Goal: Check status: Check status

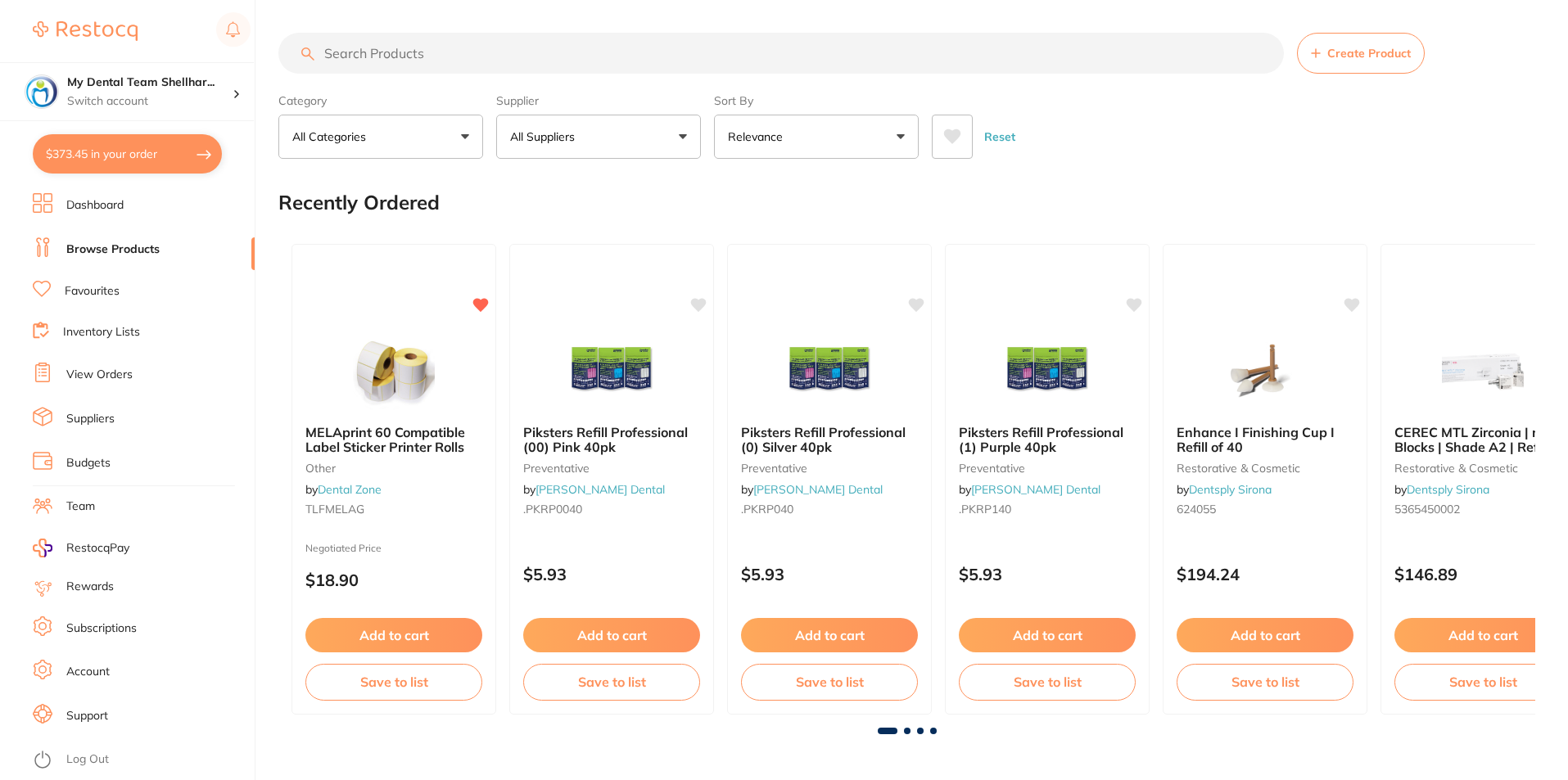
click at [105, 361] on ul "Dashboard Browse Products Favourites Inventory Lists View Orders Suppliers Budg…" at bounding box center [144, 486] width 222 height 587
click at [104, 373] on link "View Orders" at bounding box center [99, 375] width 66 height 16
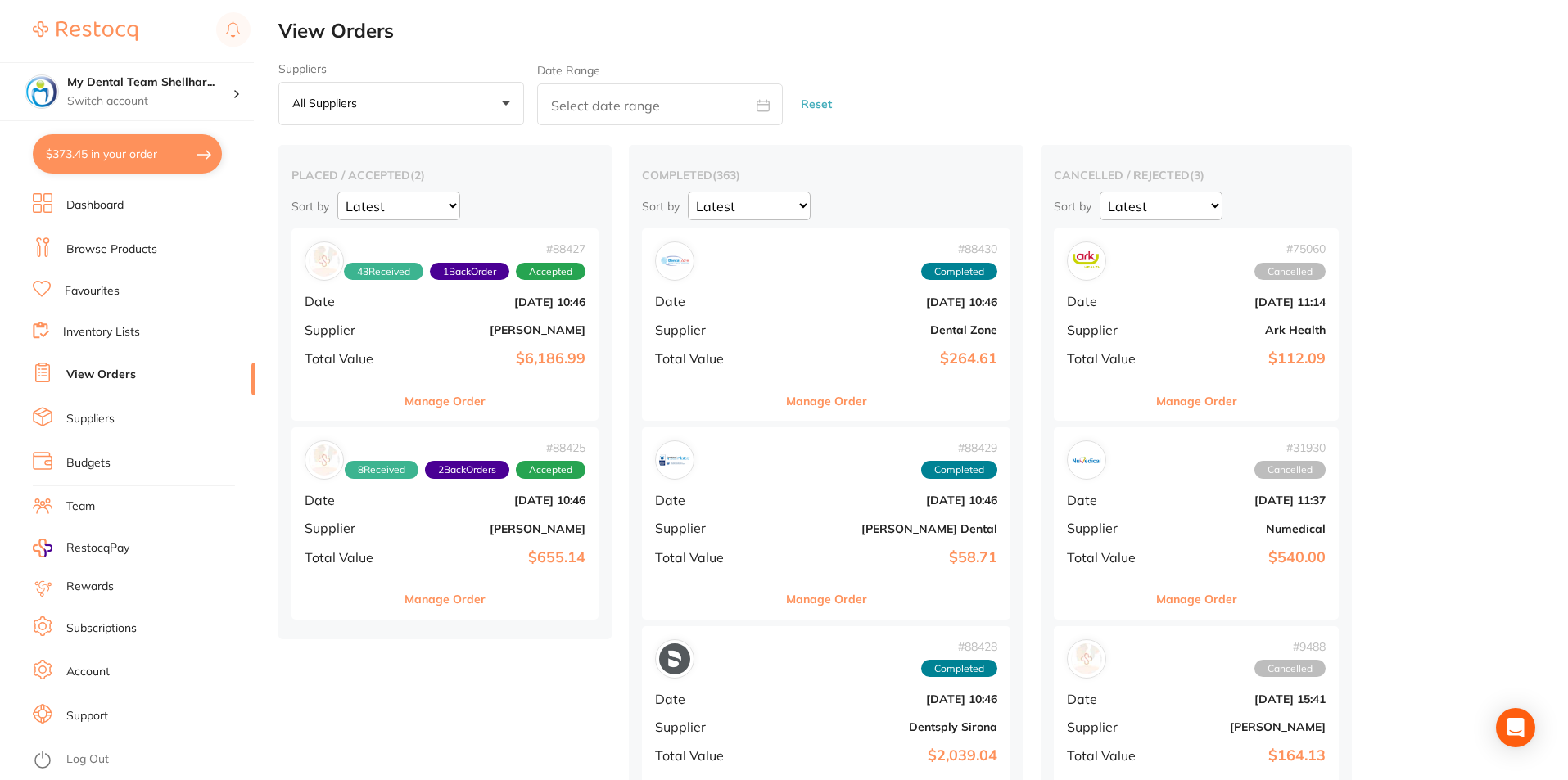
click at [557, 331] on b "[PERSON_NAME]" at bounding box center [496, 329] width 179 height 13
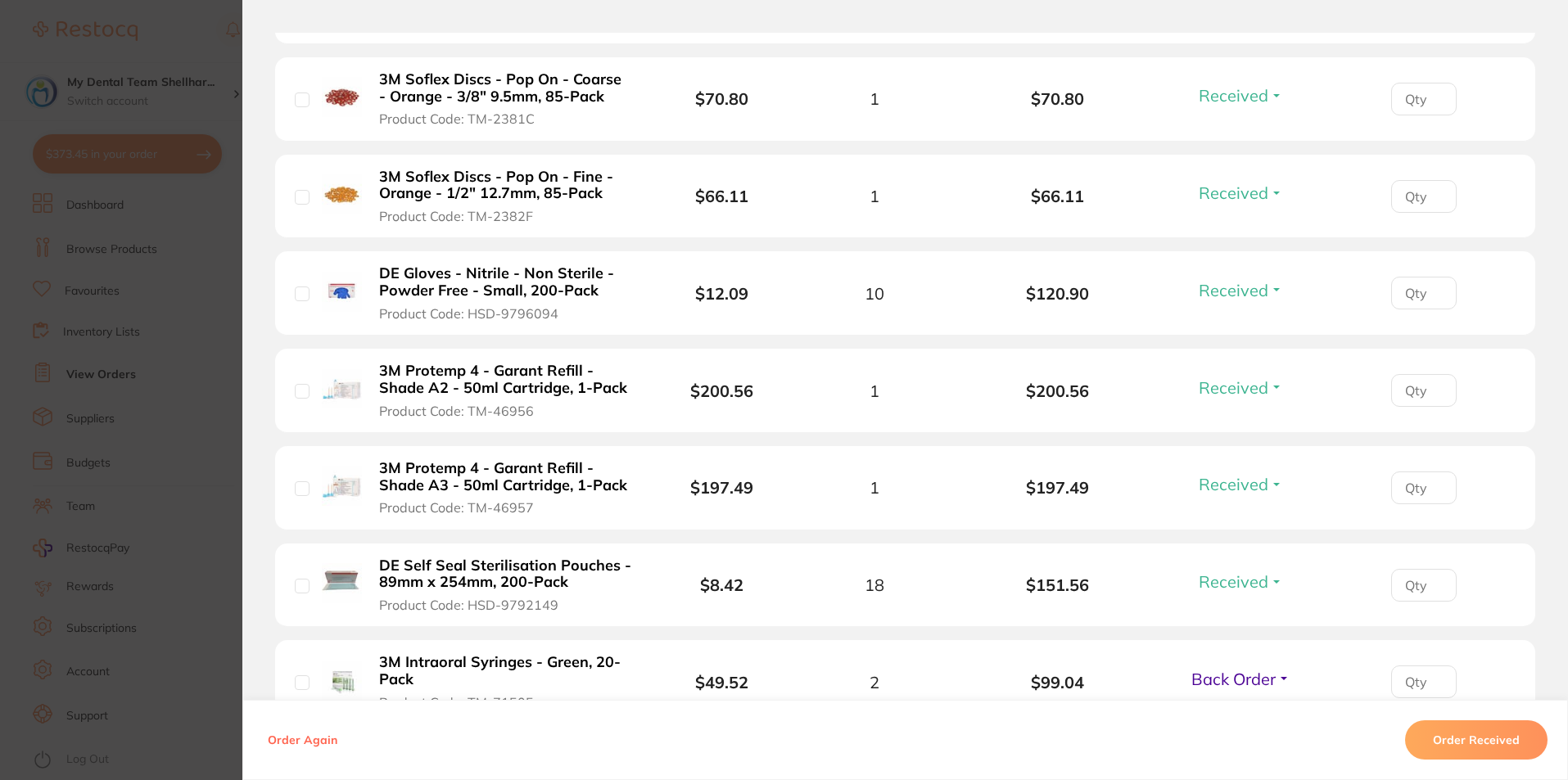
scroll to position [2455, 0]
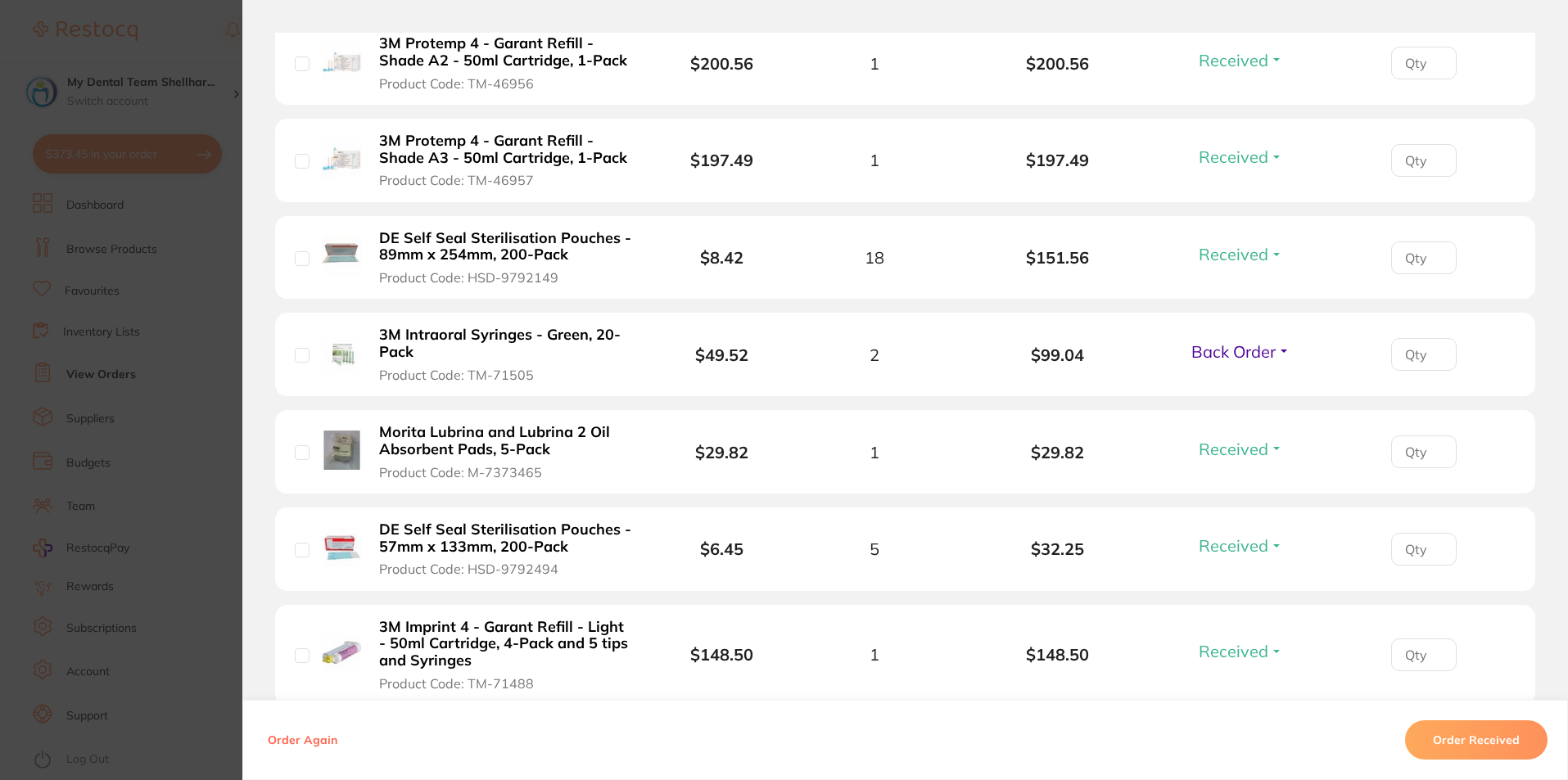
click at [89, 279] on section "Order ID: Restocq- 88427 Order Information 43 Received 1 Back Order Accepted Or…" at bounding box center [784, 390] width 1568 height 780
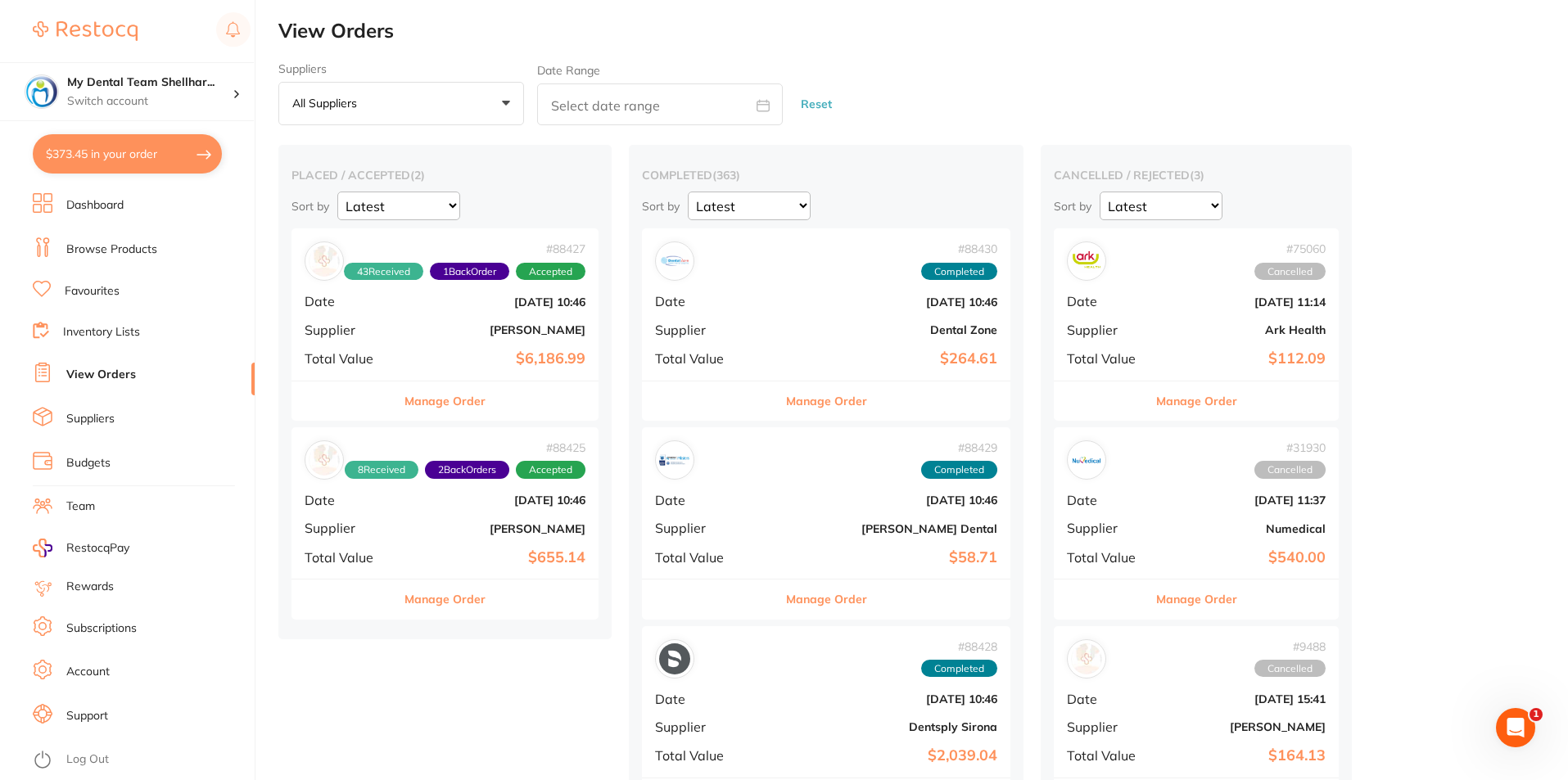
click at [523, 522] on b "[PERSON_NAME]" at bounding box center [496, 529] width 179 height 13
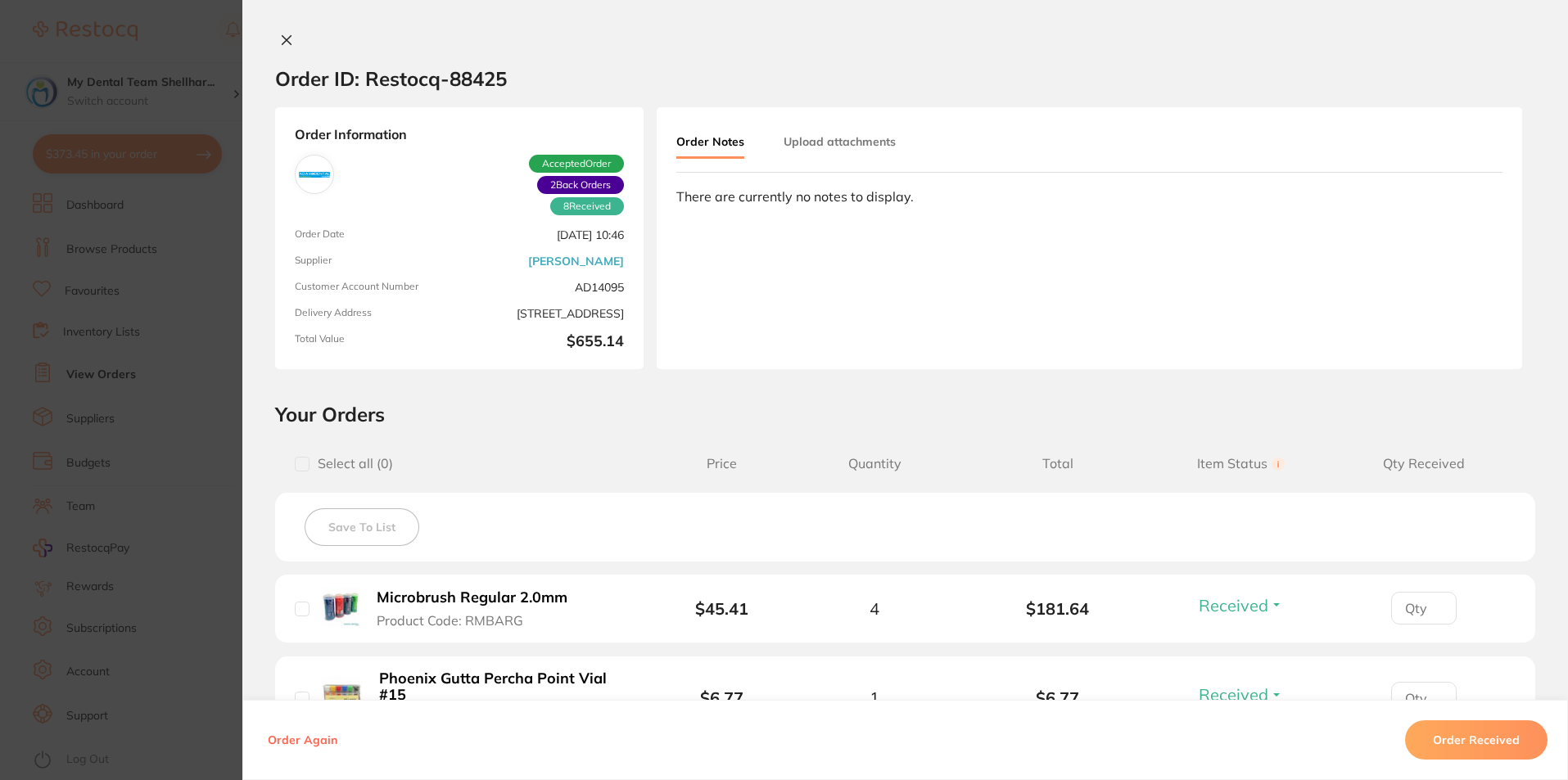
scroll to position [81, 0]
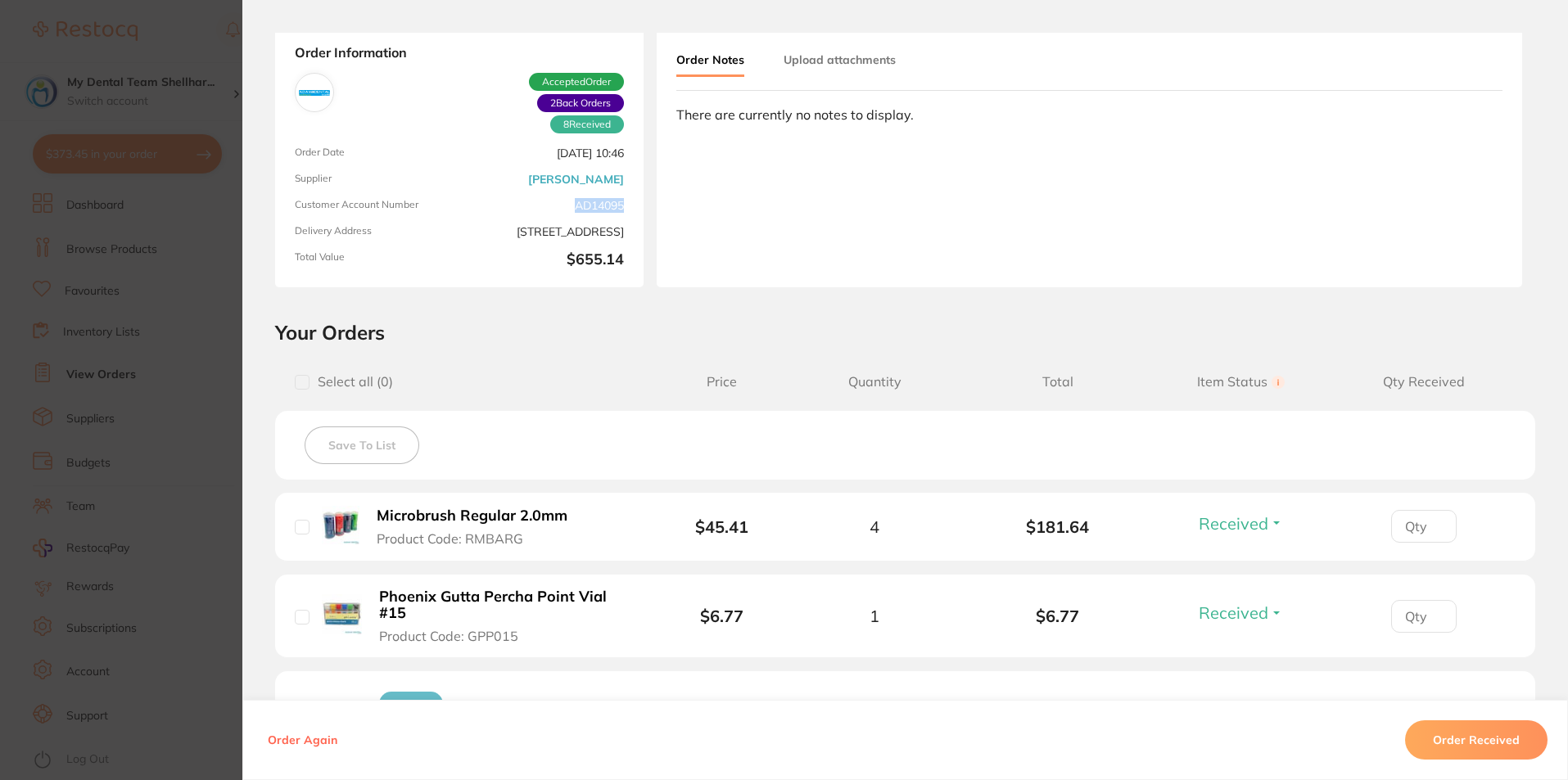
drag, startPoint x: 567, startPoint y: 202, endPoint x: 644, endPoint y: 213, distance: 77.8
click at [644, 213] on div "Order Information 8 Received 2 Back Orders Accepted Order Order Date [DATE] 10:…" at bounding box center [905, 157] width 1326 height 262
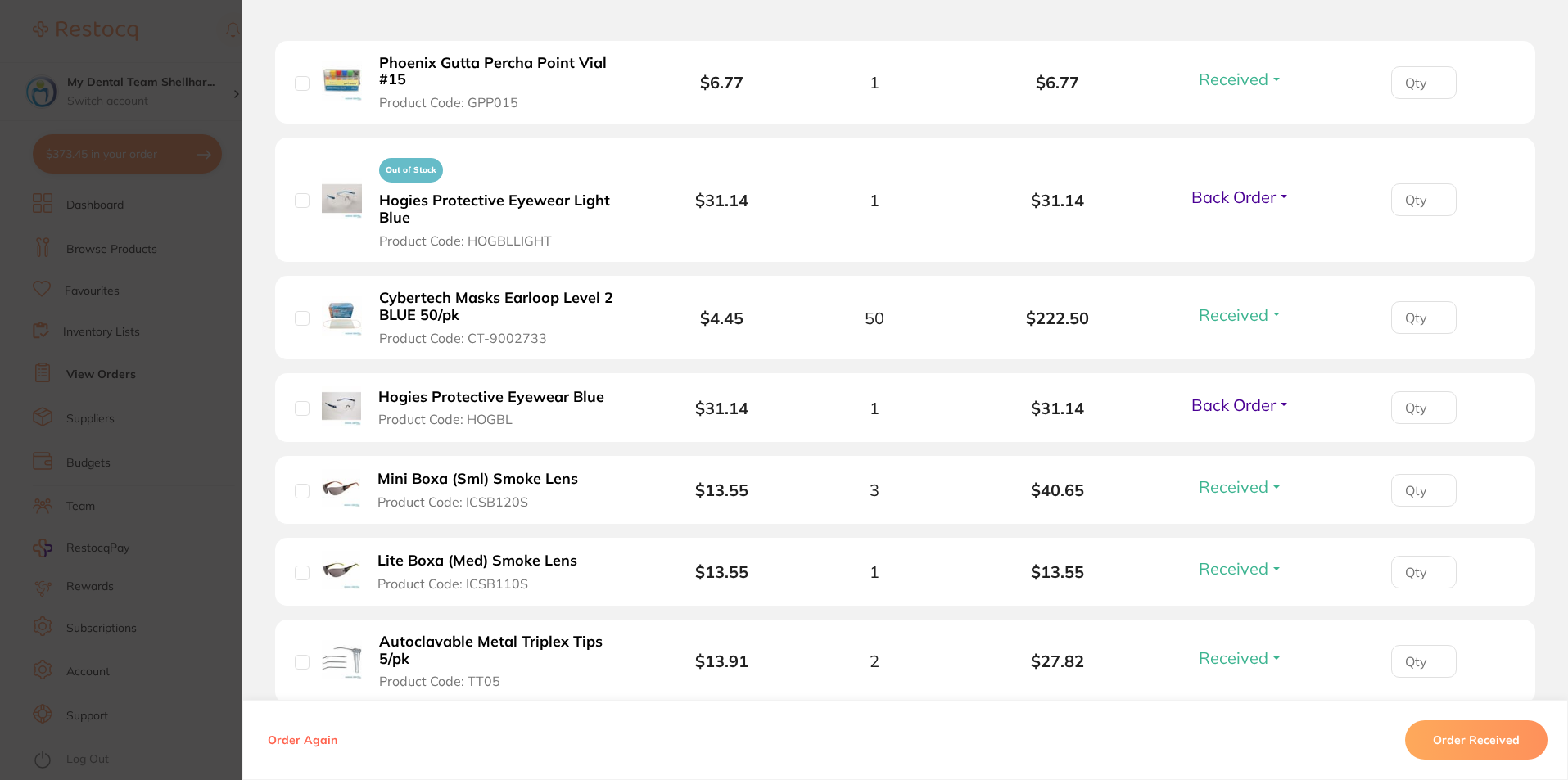
scroll to position [654, 0]
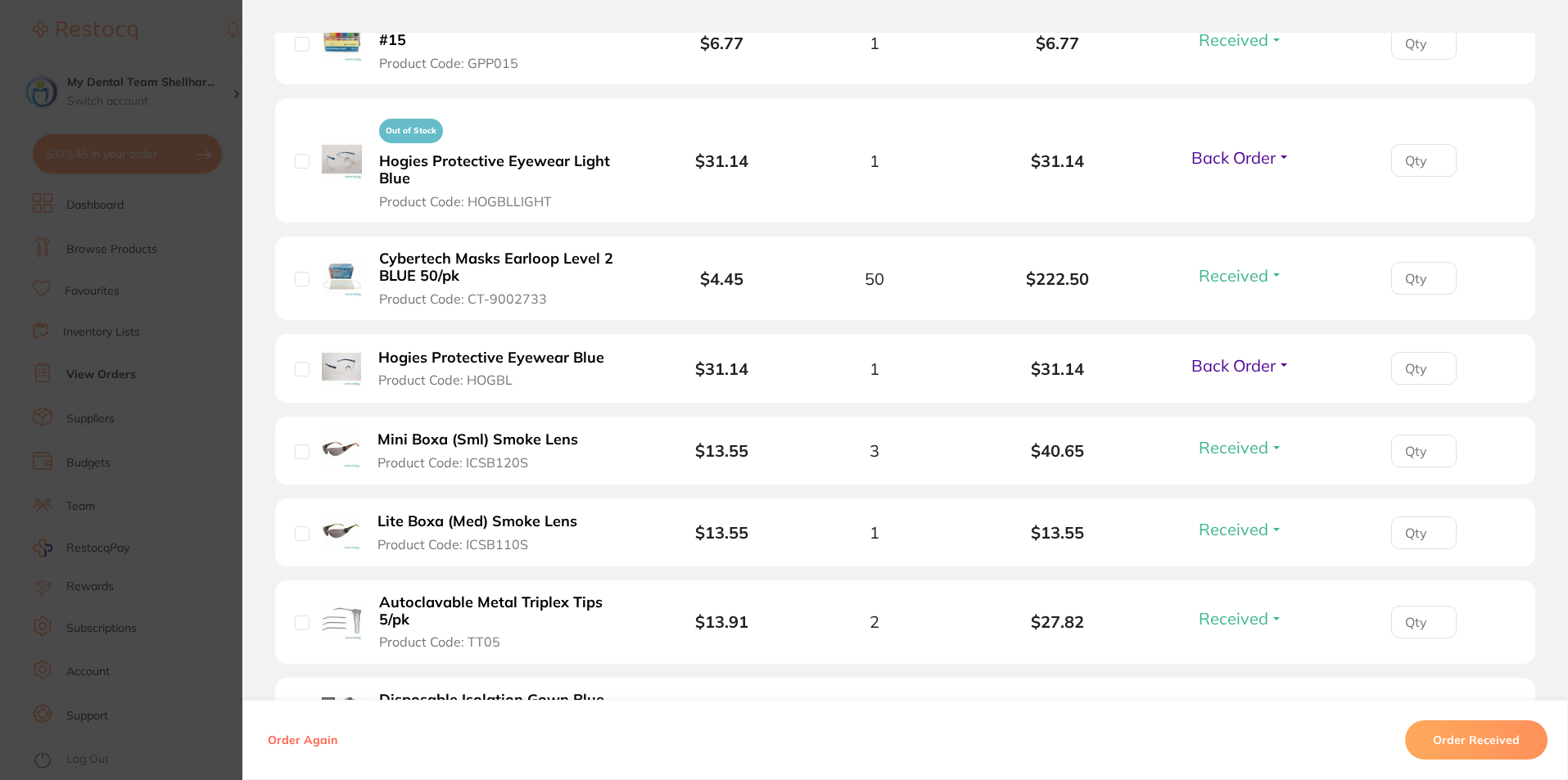
click at [133, 249] on section "Order ID: Restocq- 88425 Order Information 8 Received 2 Back Orders Accepted Or…" at bounding box center [784, 390] width 1568 height 780
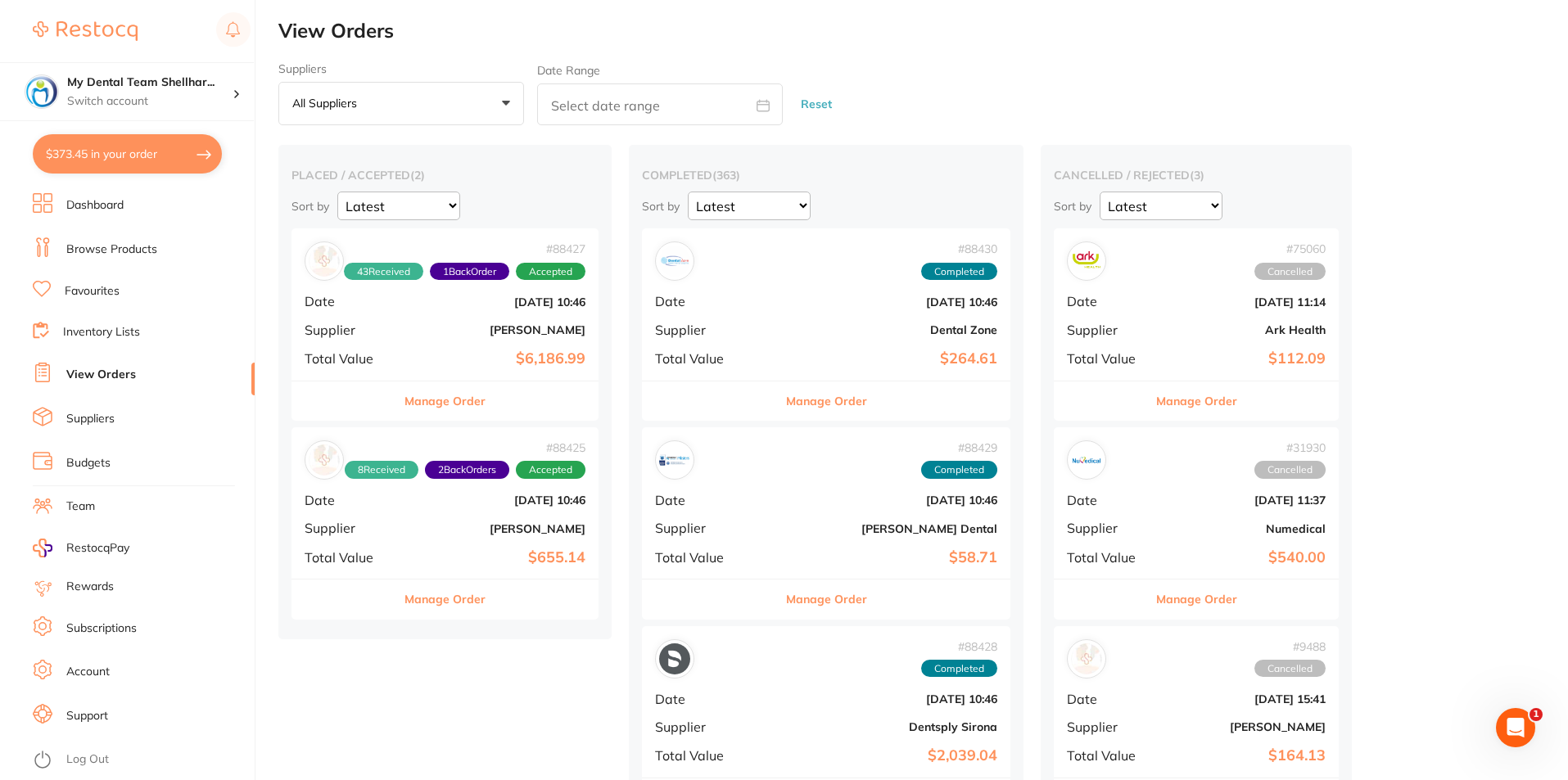
click at [117, 152] on button "$373.45 in your order" at bounding box center [128, 154] width 190 height 39
checkbox input "true"
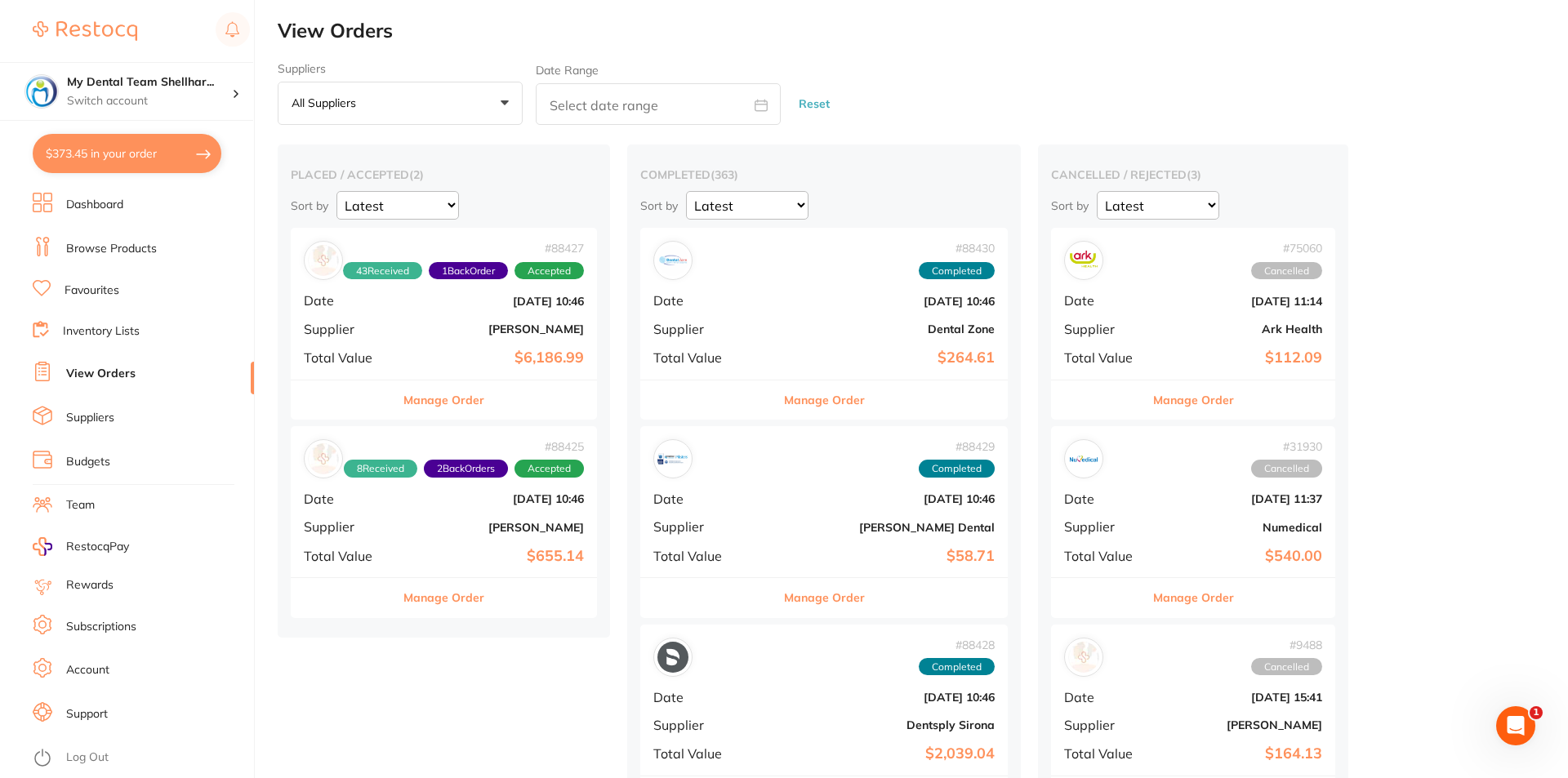
checkbox input "true"
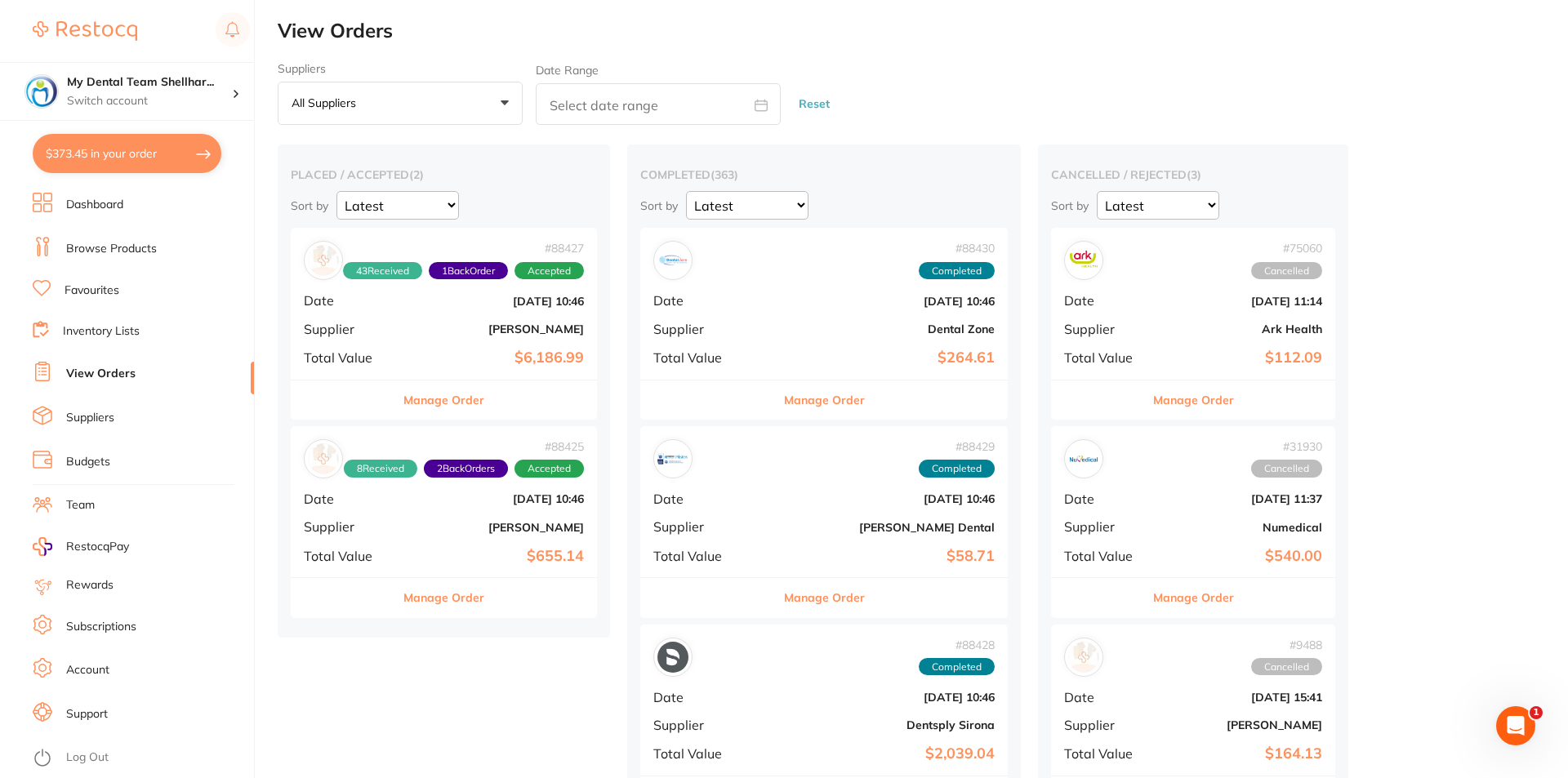
checkbox input "true"
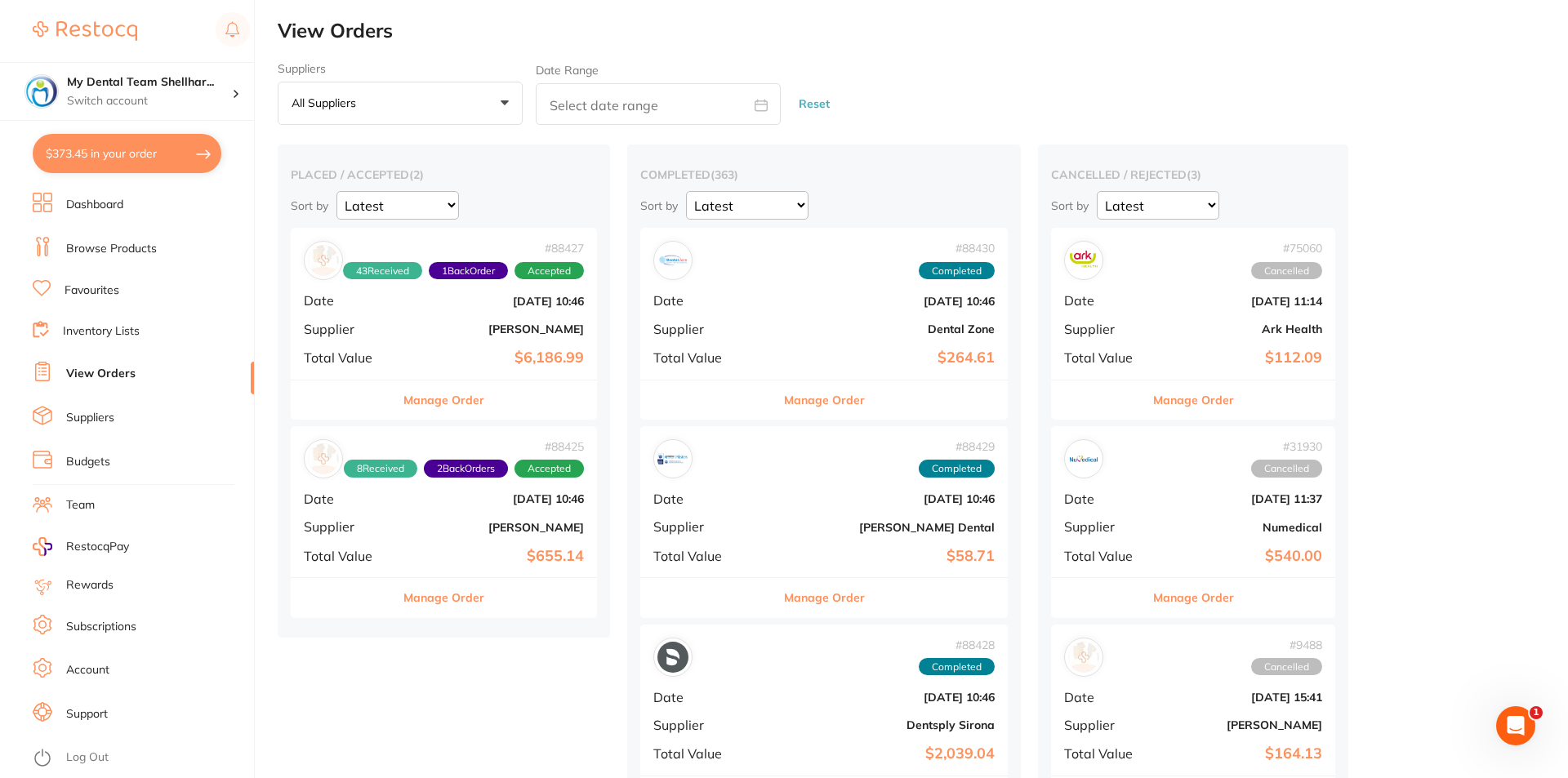
checkbox input "true"
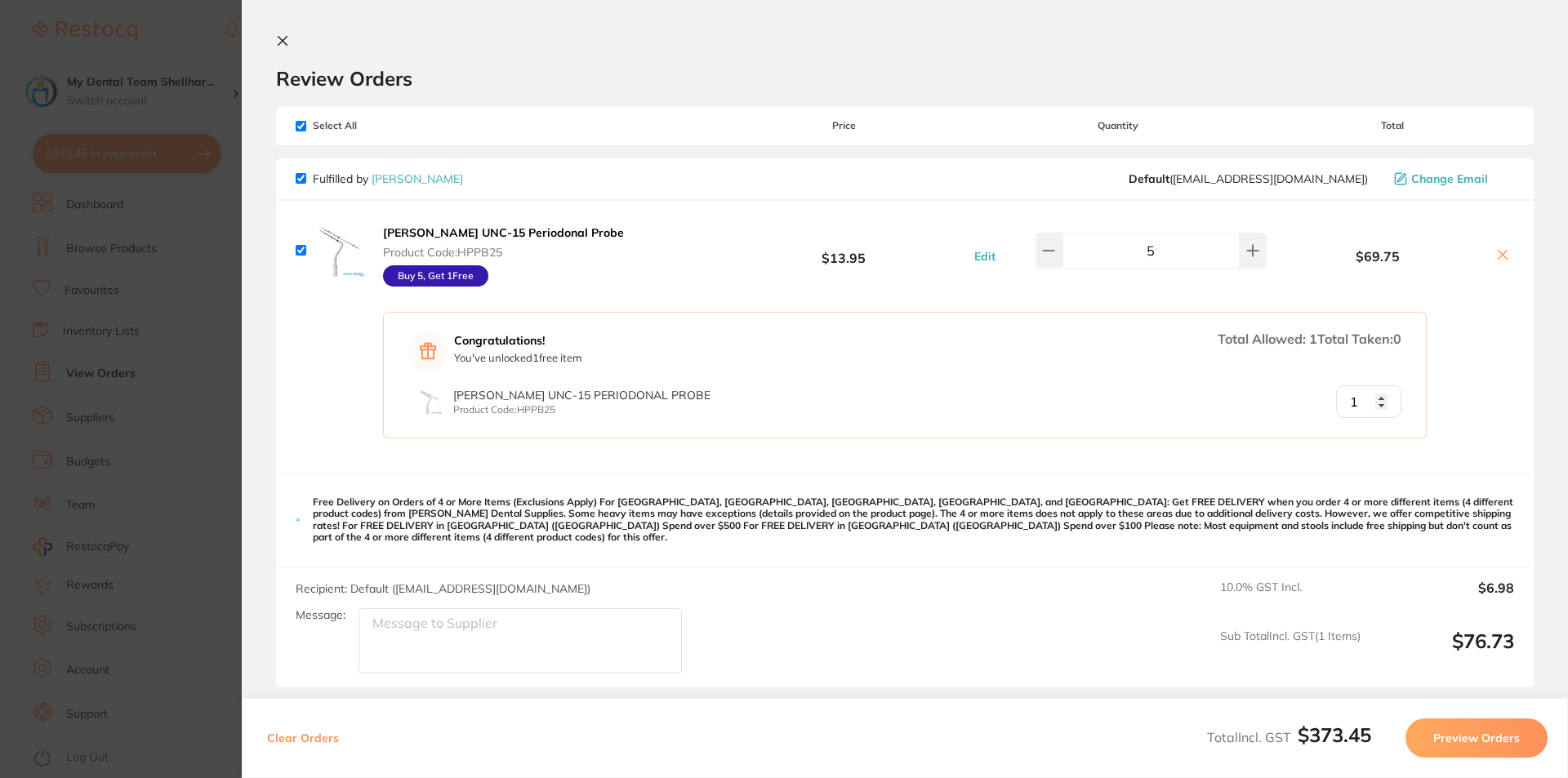
click at [1378, 397] on input "1" at bounding box center [1368, 401] width 65 height 33
click at [1380, 406] on input "0" at bounding box center [1368, 401] width 65 height 33
type input "1"
click at [1377, 394] on input "1" at bounding box center [1368, 401] width 65 height 33
click at [1377, 395] on input "1" at bounding box center [1368, 401] width 65 height 33
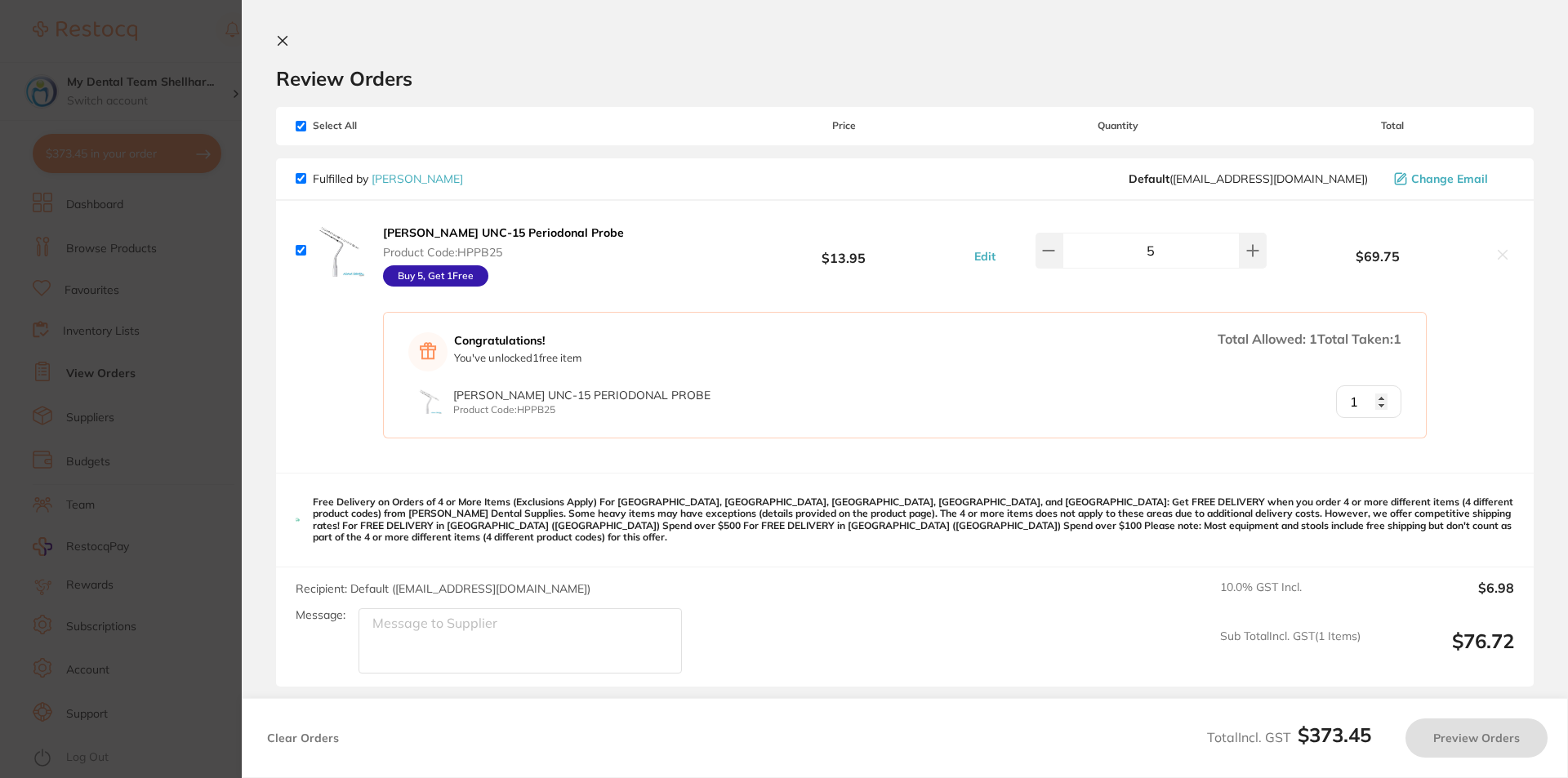
click at [1390, 419] on div "Congratulations! You've unlocked 1 free item Total Allowed: 1 Total Taken: 1 [P…" at bounding box center [905, 374] width 1043 height 126
click at [1425, 407] on div "Congratulations! You've unlocked 1 free item Total Allowed: 1 Total Taken: 1 [P…" at bounding box center [905, 386] width 1258 height 172
click at [1357, 393] on input "1" at bounding box center [1368, 401] width 65 height 33
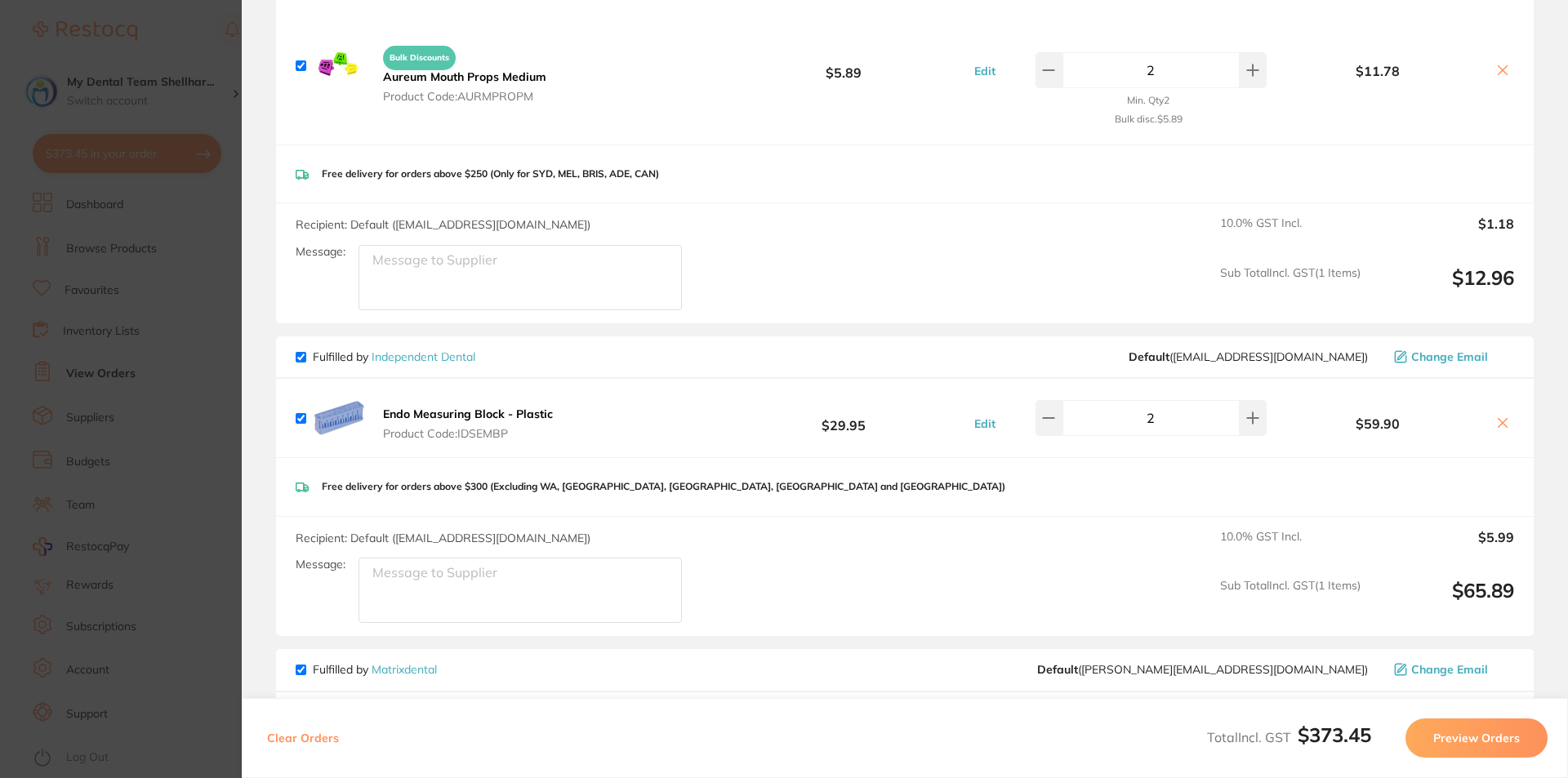
scroll to position [1387, 0]
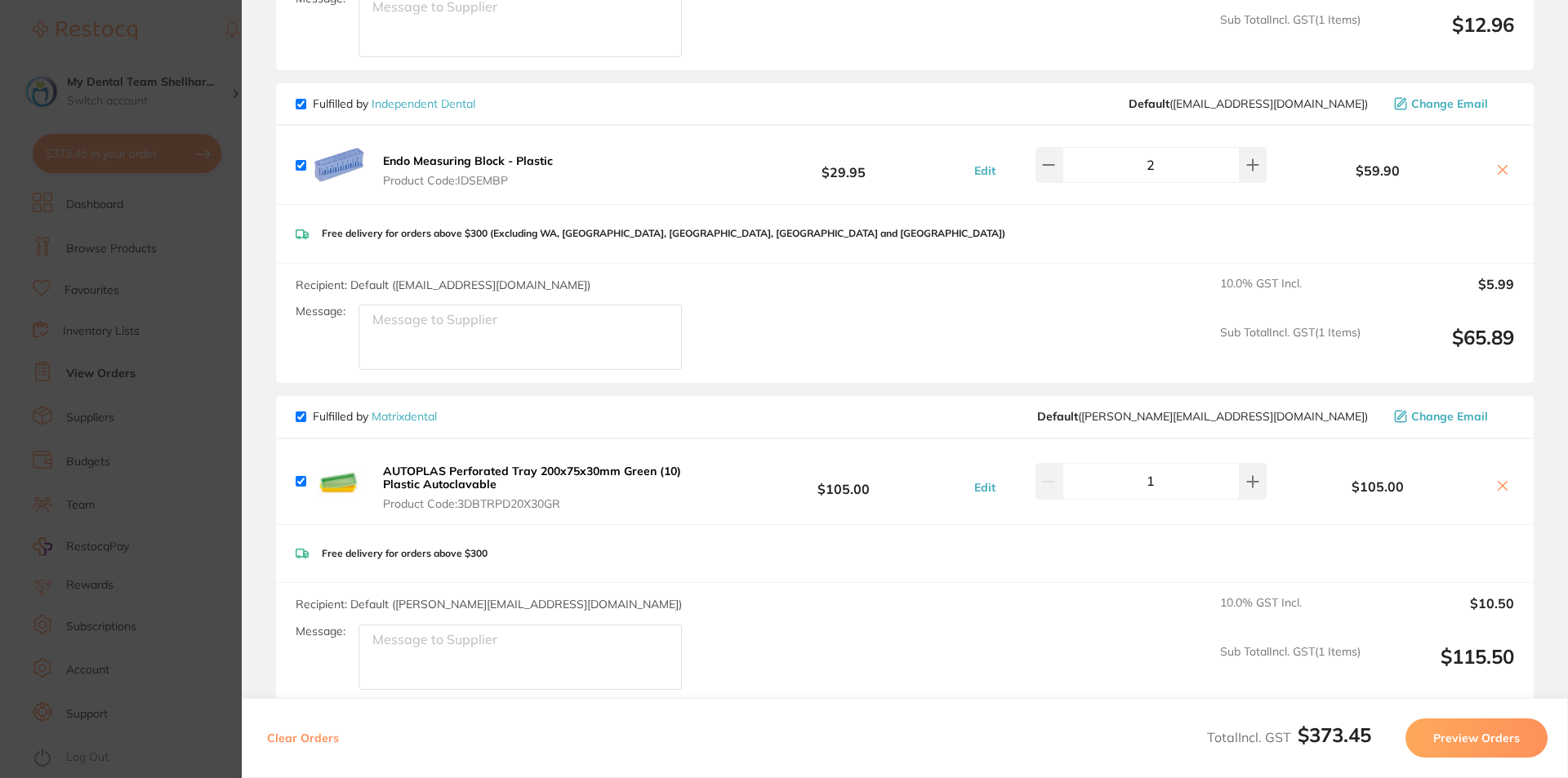
drag, startPoint x: 605, startPoint y: 457, endPoint x: 602, endPoint y: 445, distance: 12.4
click at [604, 464] on b "AUTOPLAS Perforated Tray 200x75x30mm Green (10) Plastic Autoclavable" at bounding box center [532, 477] width 298 height 27
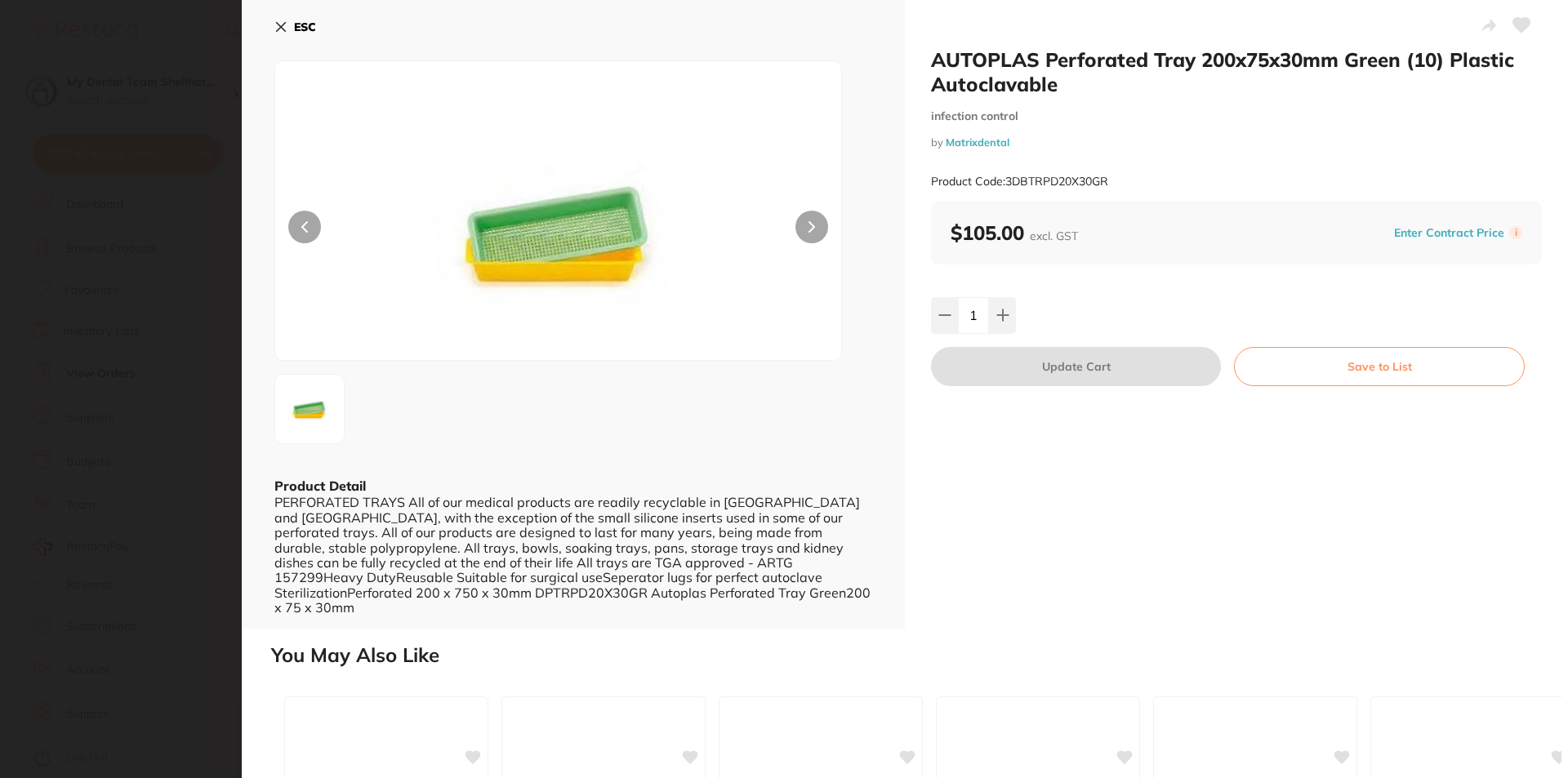
scroll to position [0, 0]
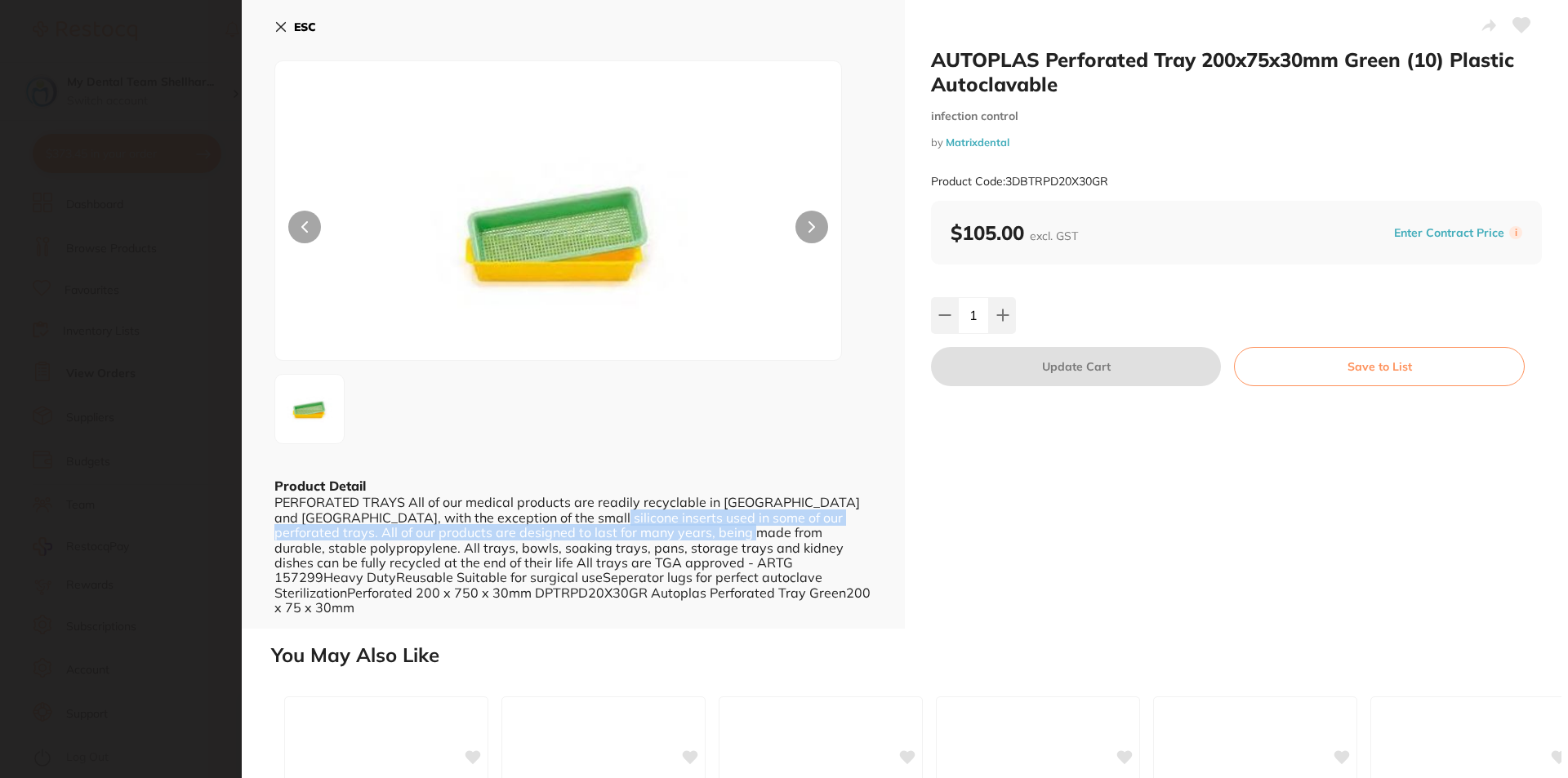
drag, startPoint x: 587, startPoint y: 513, endPoint x: 704, endPoint y: 533, distance: 118.7
click at [704, 533] on div "PERFORATED TRAYS All of our medical products are readily recyclable in [GEOGRAP…" at bounding box center [573, 555] width 598 height 120
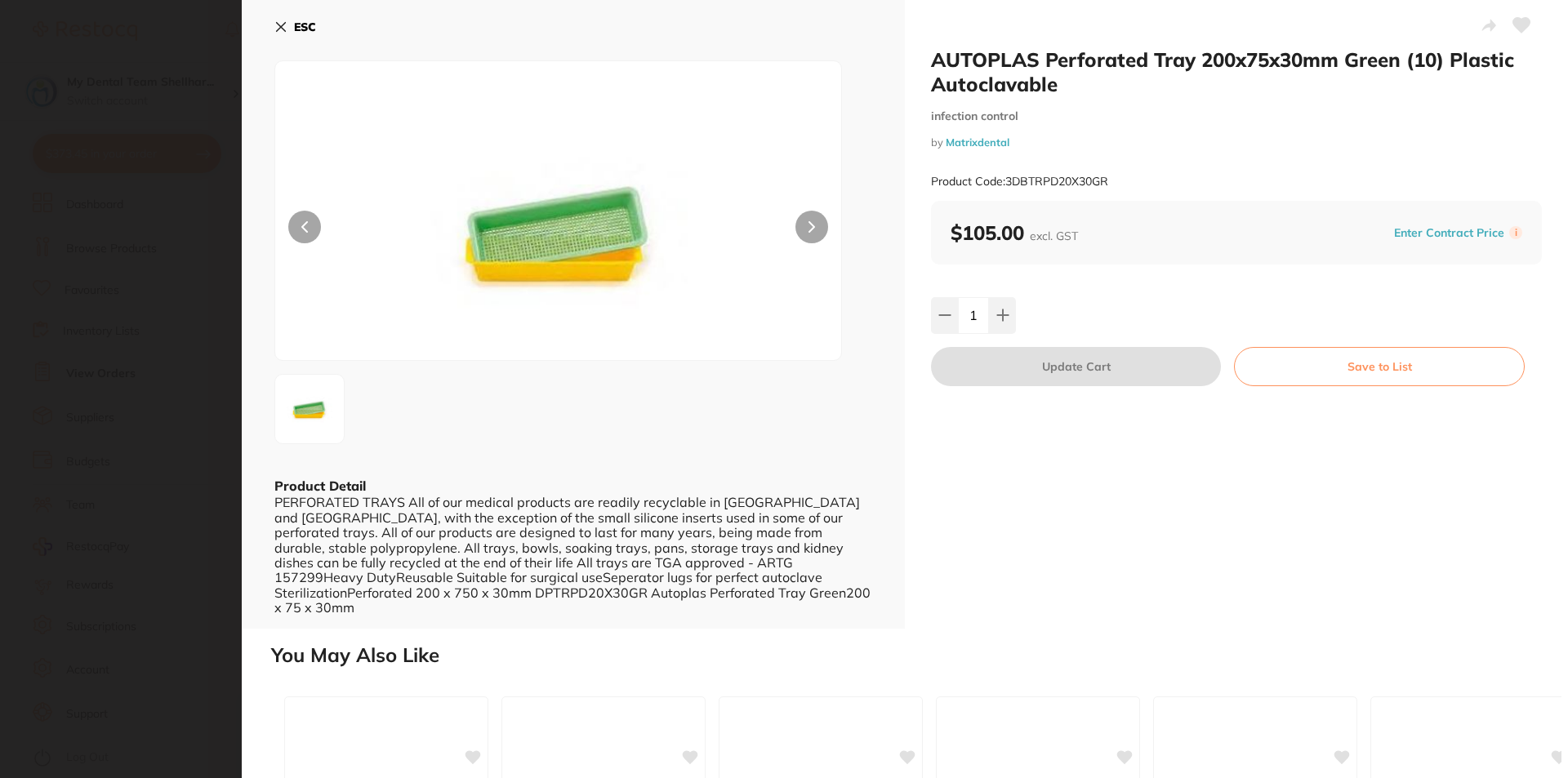
click at [700, 557] on div "PERFORATED TRAYS All of our medical products are readily recyclable in [GEOGRAP…" at bounding box center [573, 555] width 598 height 120
drag, startPoint x: 1063, startPoint y: 177, endPoint x: 1004, endPoint y: 179, distance: 59.0
click at [1004, 179] on div "Product Code: 3DBTRPD20X30GR" at bounding box center [1236, 181] width 610 height 40
copy small "3DBTRPD20X30GR"
click at [284, 31] on icon at bounding box center [281, 27] width 9 height 9
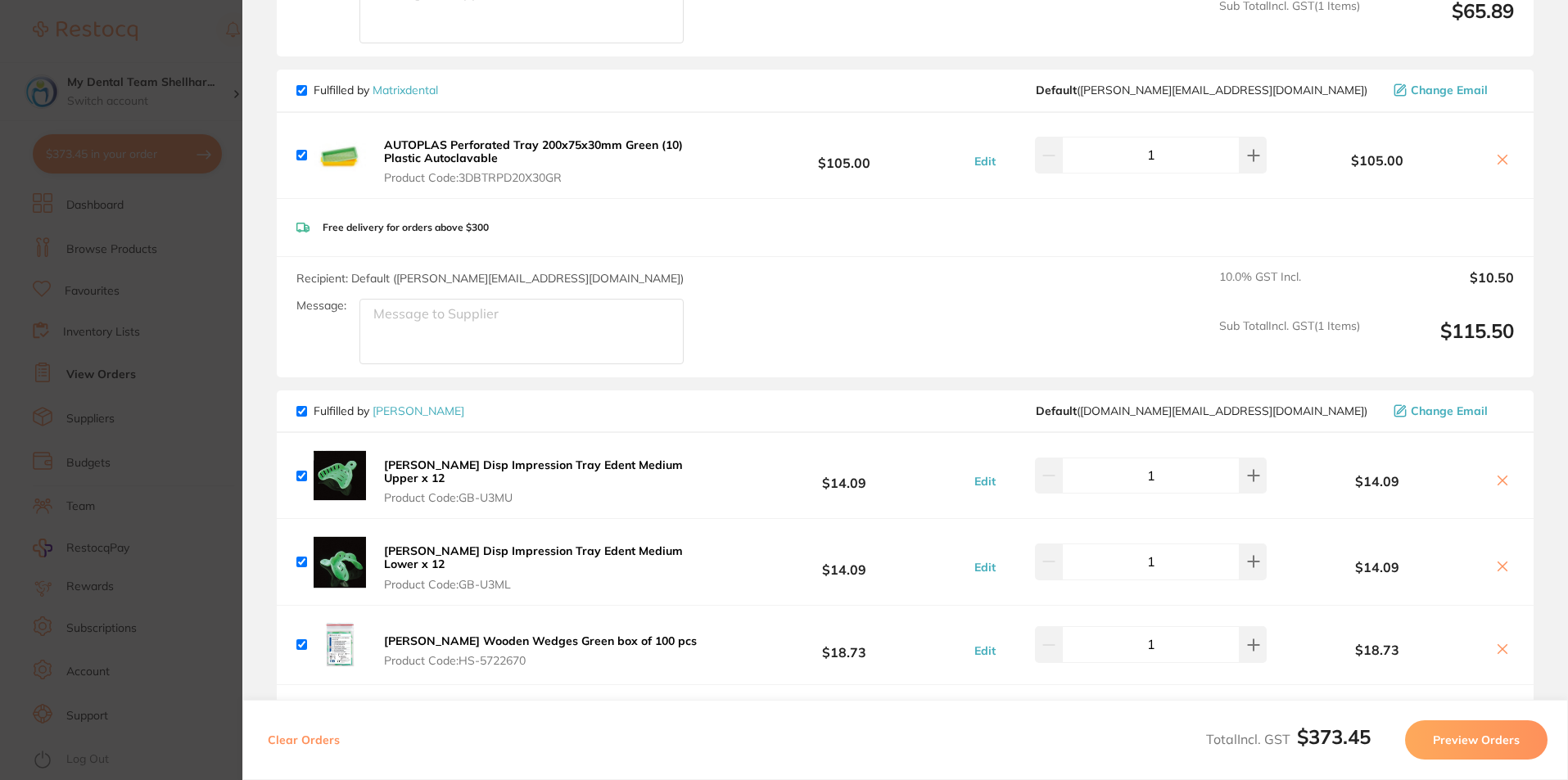
scroll to position [1882, 0]
